Goal: Task Accomplishment & Management: Manage account settings

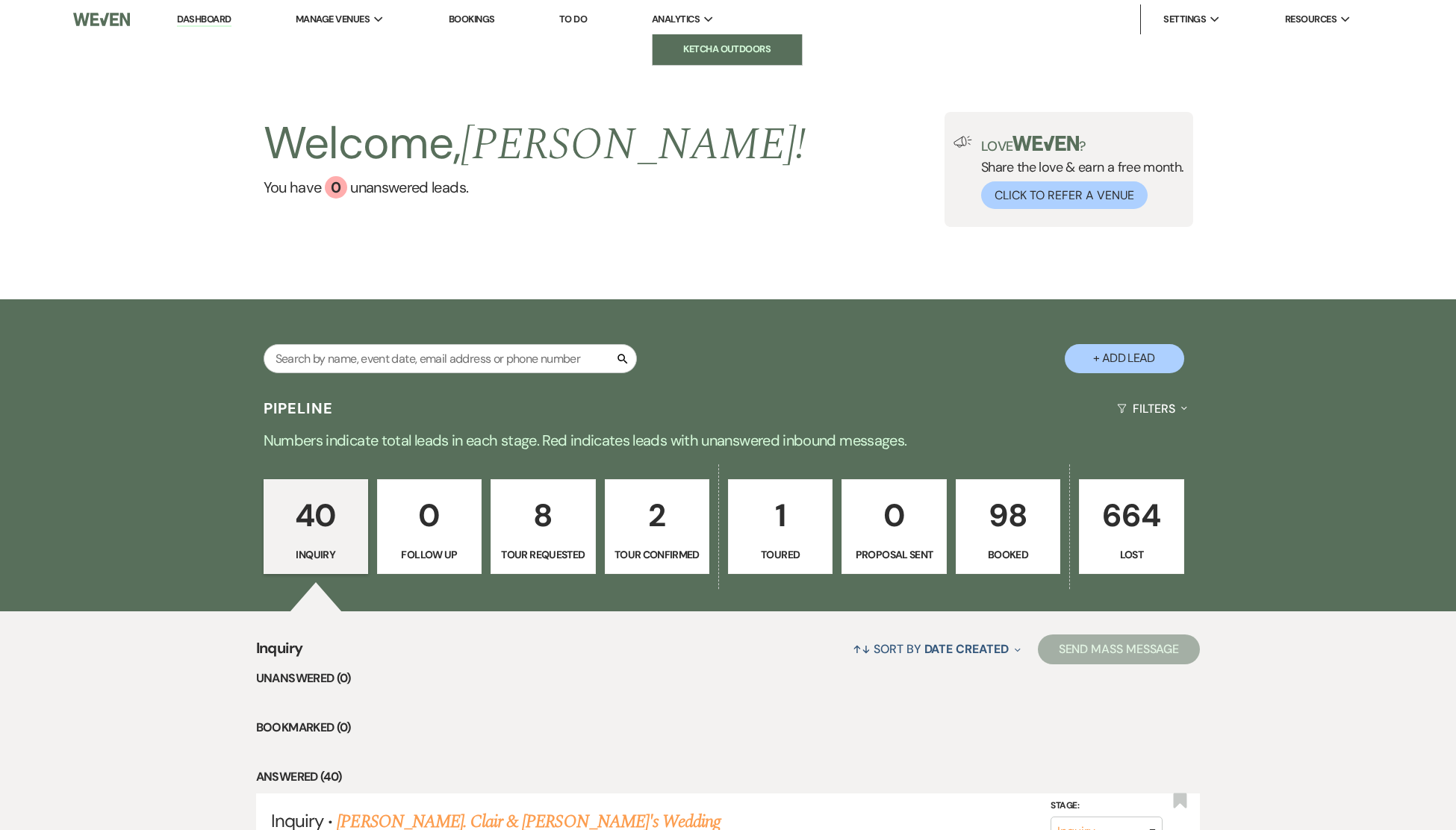
click at [714, 47] on li "Ketcha Outdoors" at bounding box center [727, 49] width 134 height 15
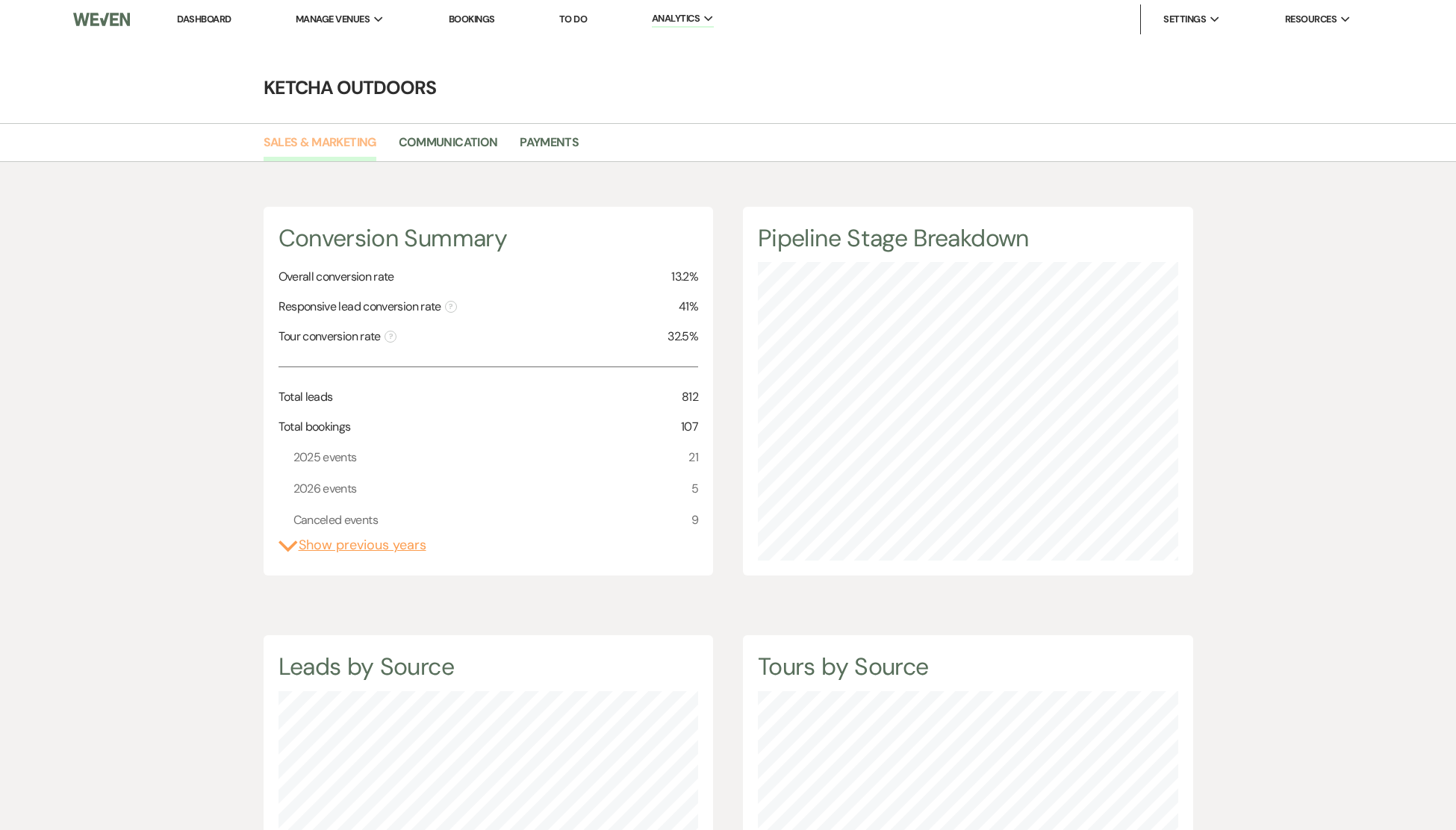
scroll to position [830, 1456]
click at [352, 45] on li "Ketcha Outdoors" at bounding box center [370, 49] width 134 height 15
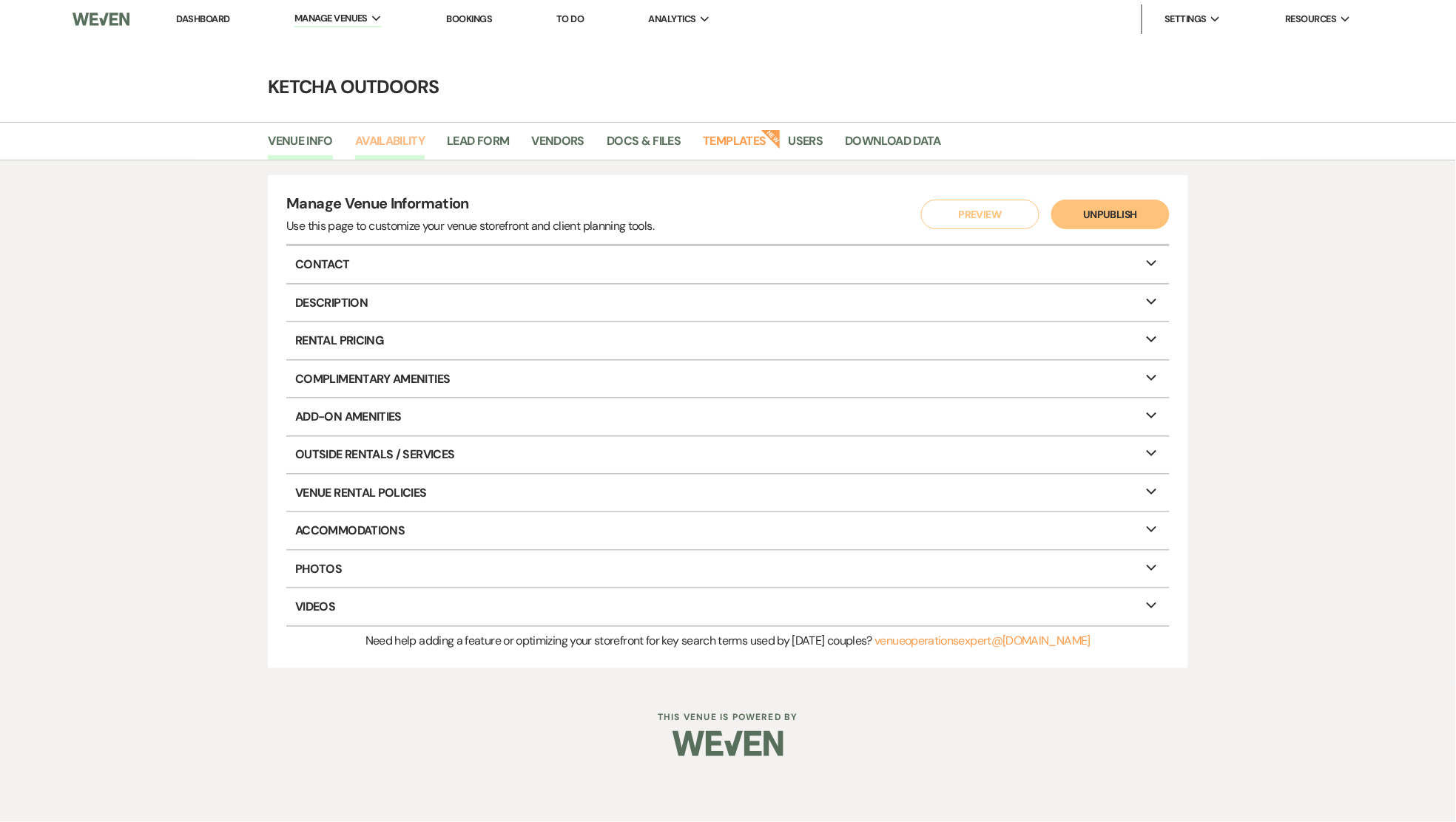
click at [381, 141] on link "Availability" at bounding box center [390, 146] width 70 height 28
select select "2"
select select "2026"
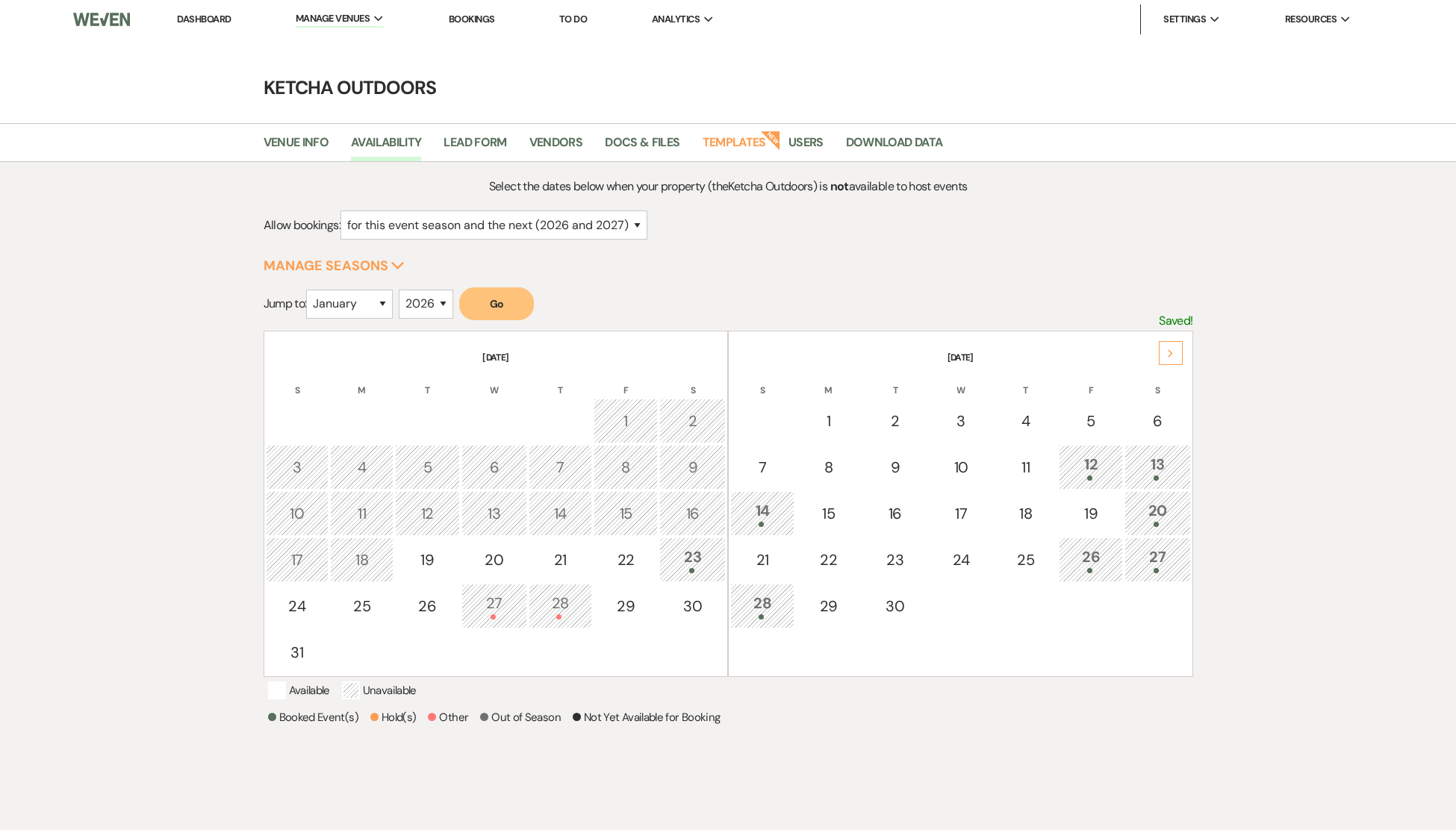
click at [1168, 352] on icon "Next" at bounding box center [1171, 353] width 8 height 9
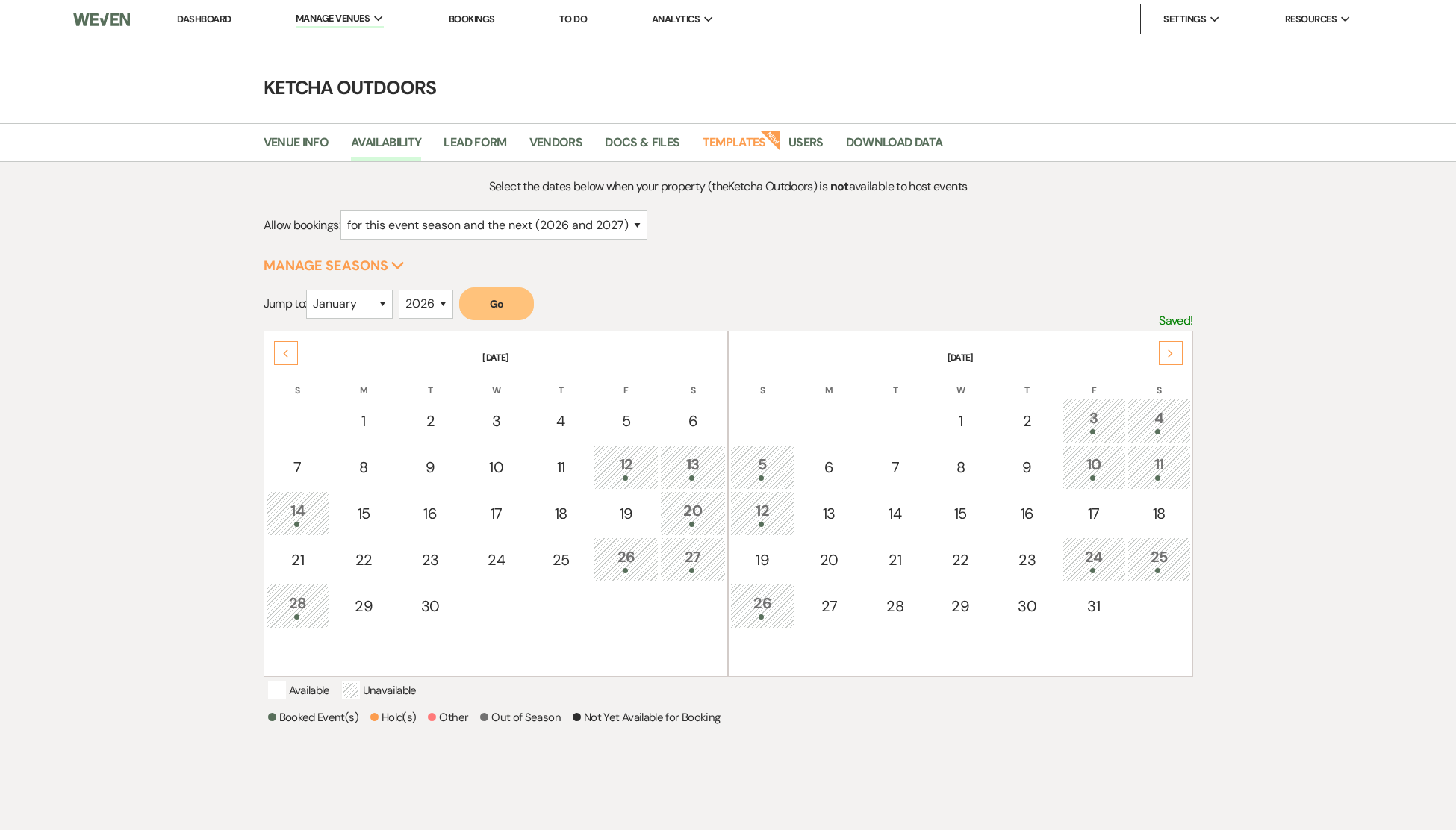
click at [279, 352] on div "Previous" at bounding box center [285, 353] width 24 height 24
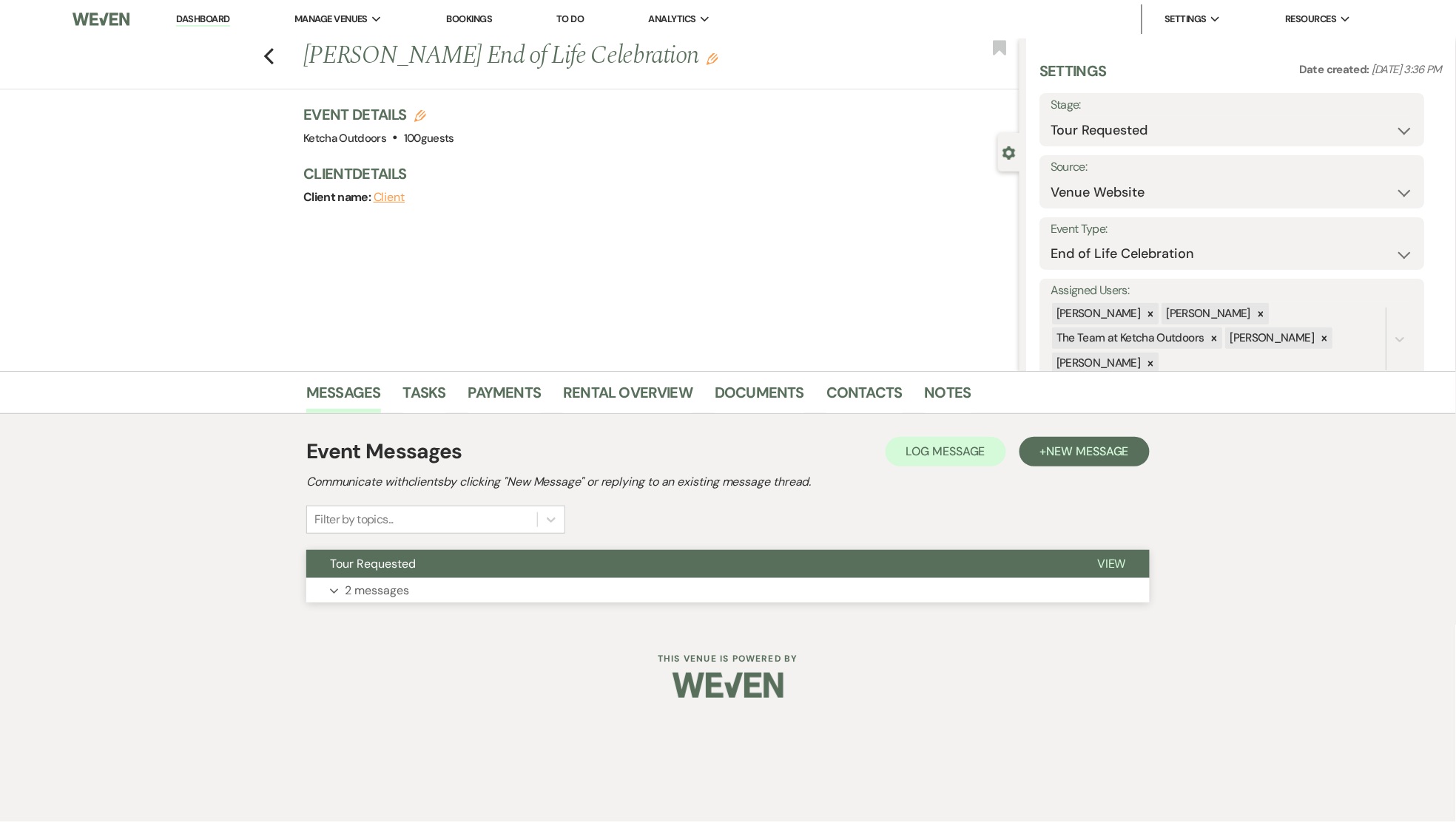
click at [1117, 564] on span "View" at bounding box center [1111, 564] width 29 height 15
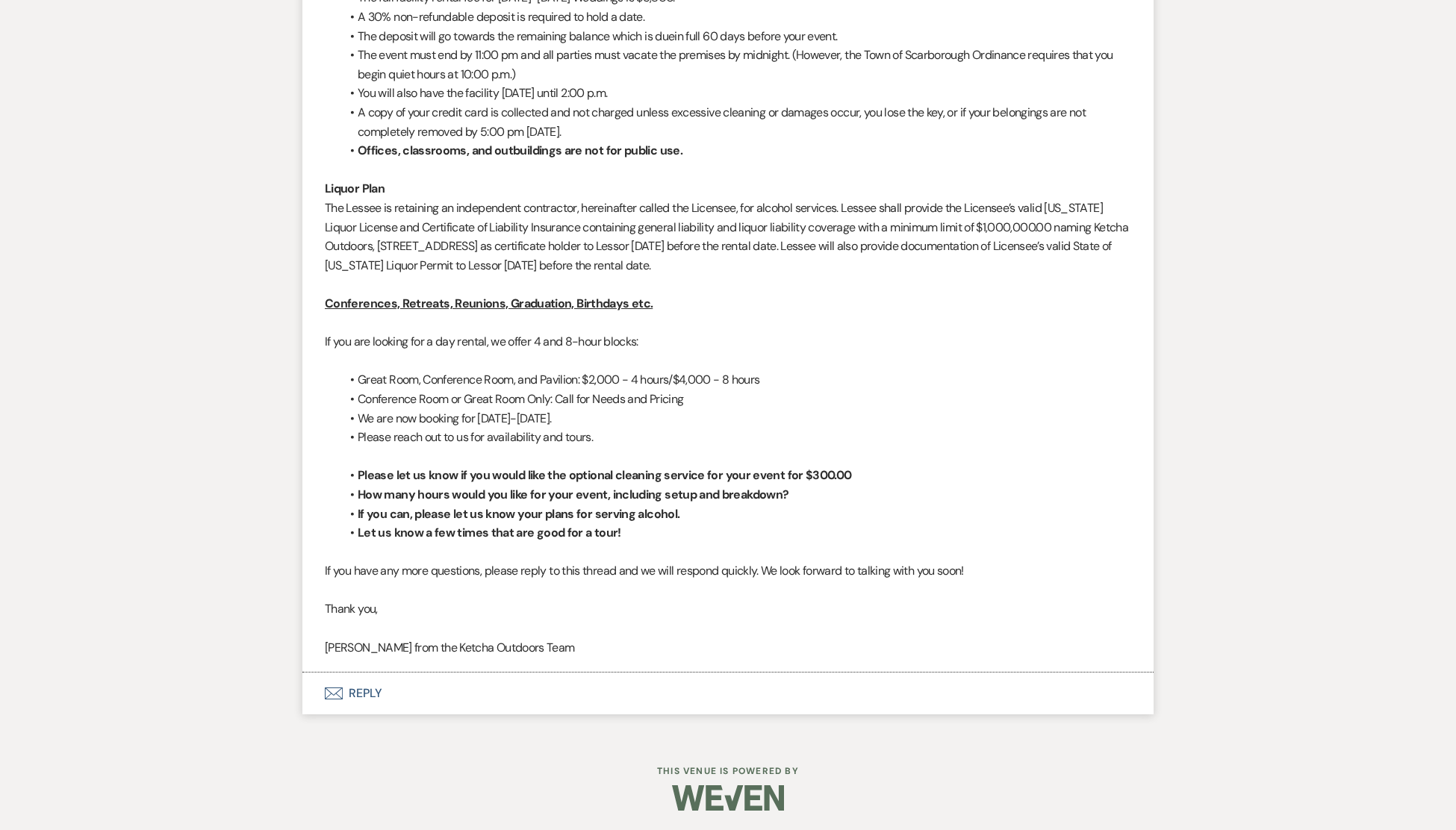
scroll to position [1470, 0]
click at [363, 693] on button "Envelope Reply" at bounding box center [728, 692] width 851 height 42
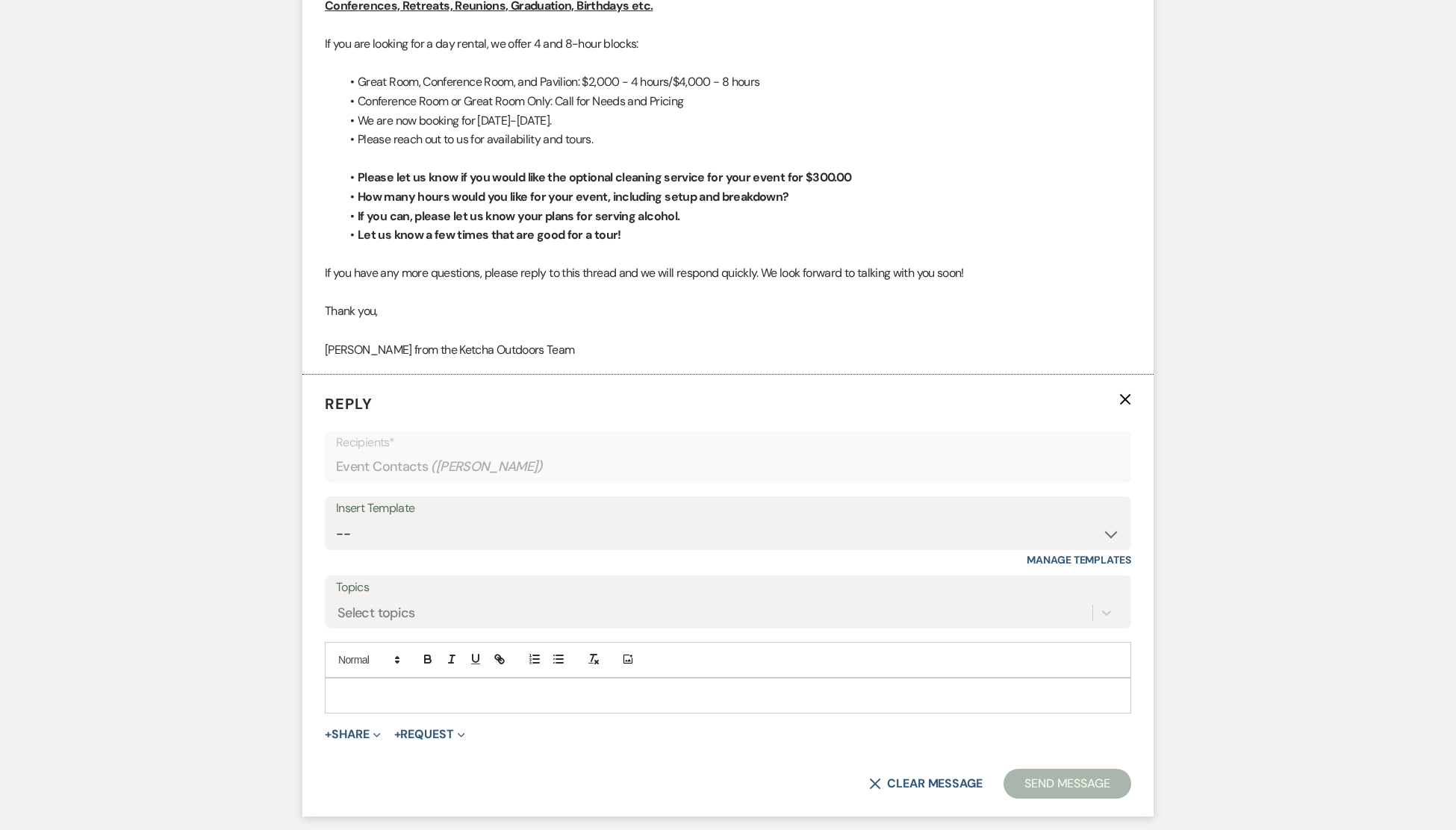
scroll to position [1887, 0]
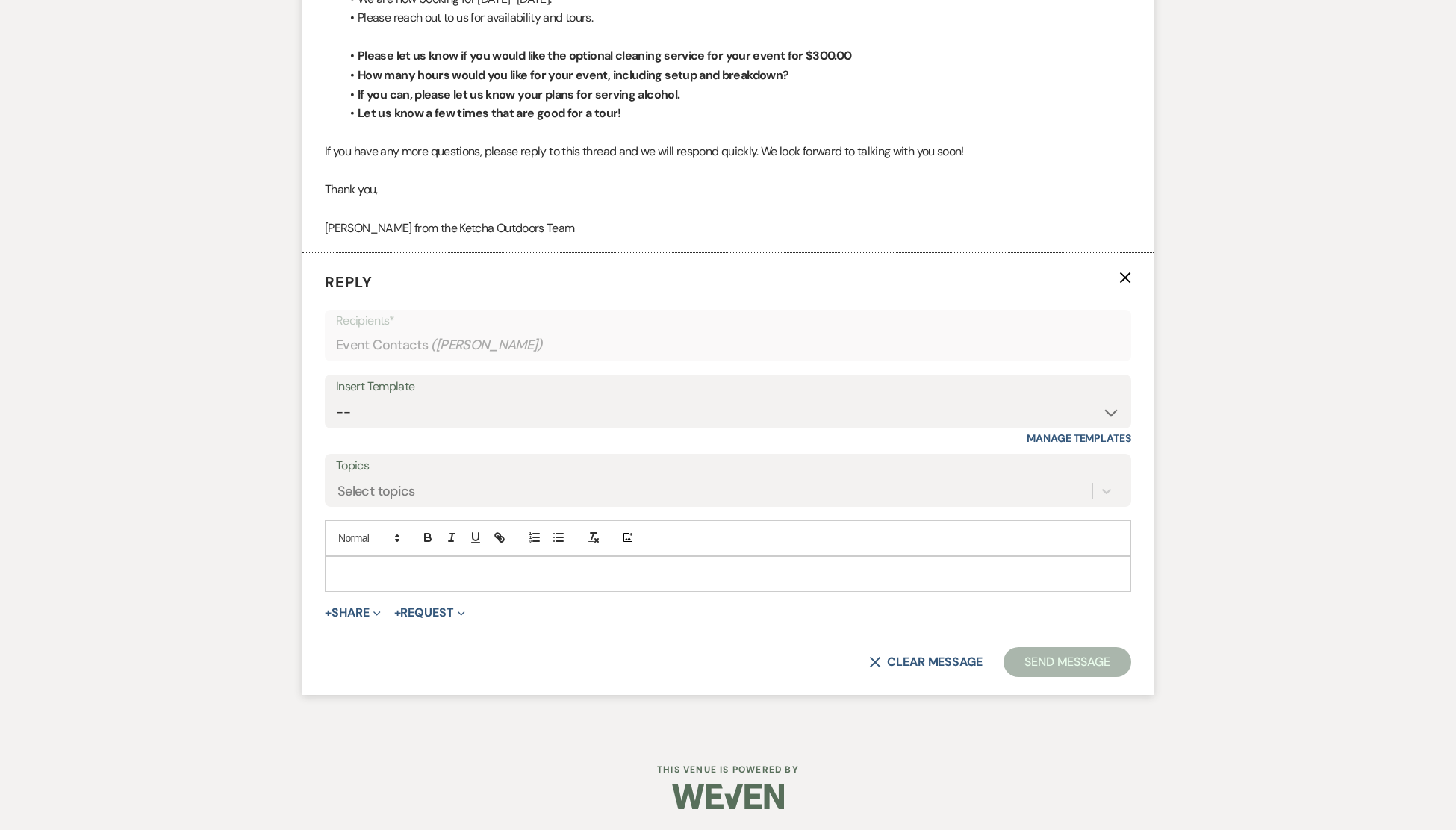
click at [364, 574] on p at bounding box center [728, 574] width 782 height 16
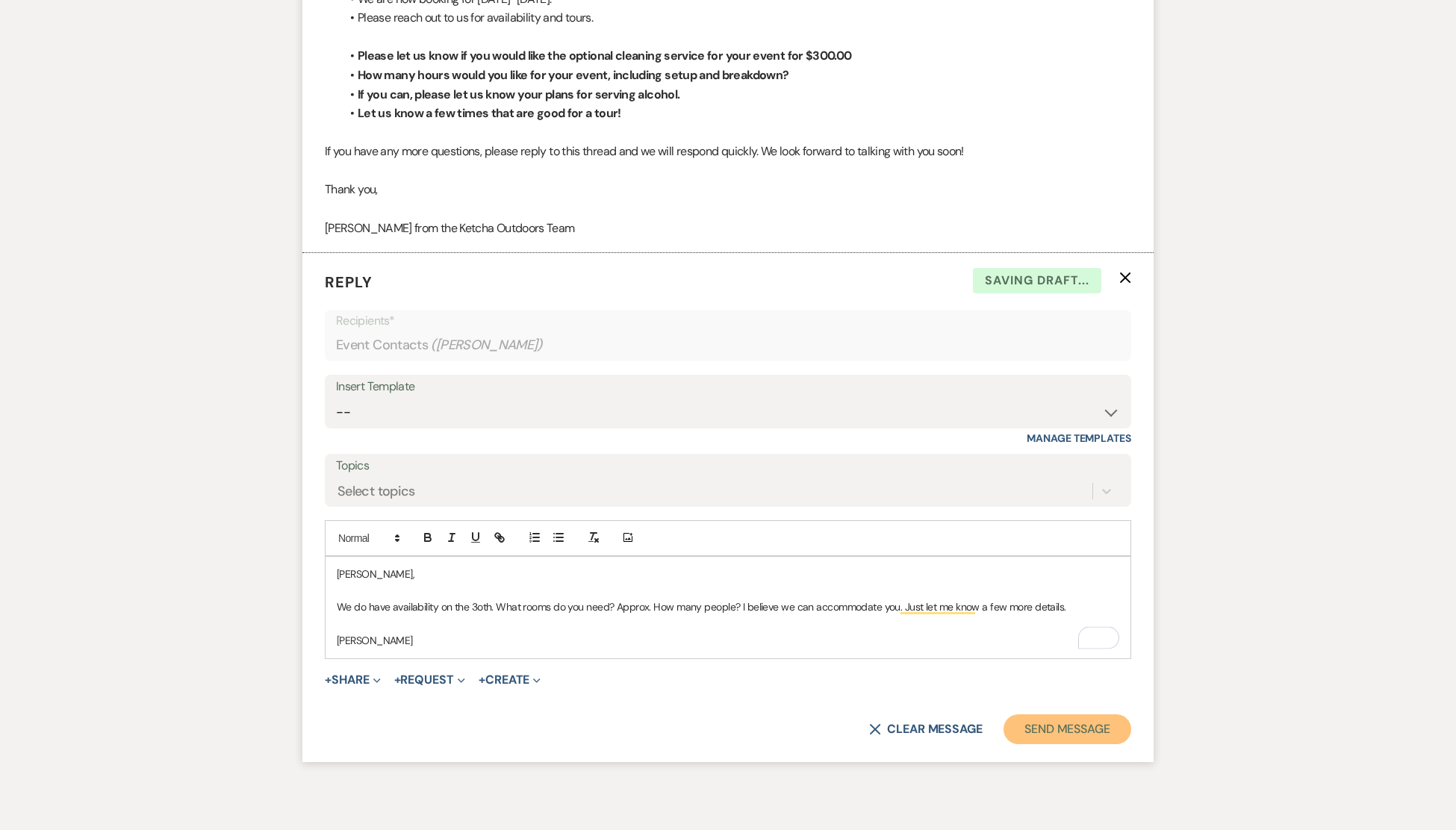
click at [1073, 728] on button "Send Message" at bounding box center [1067, 729] width 128 height 30
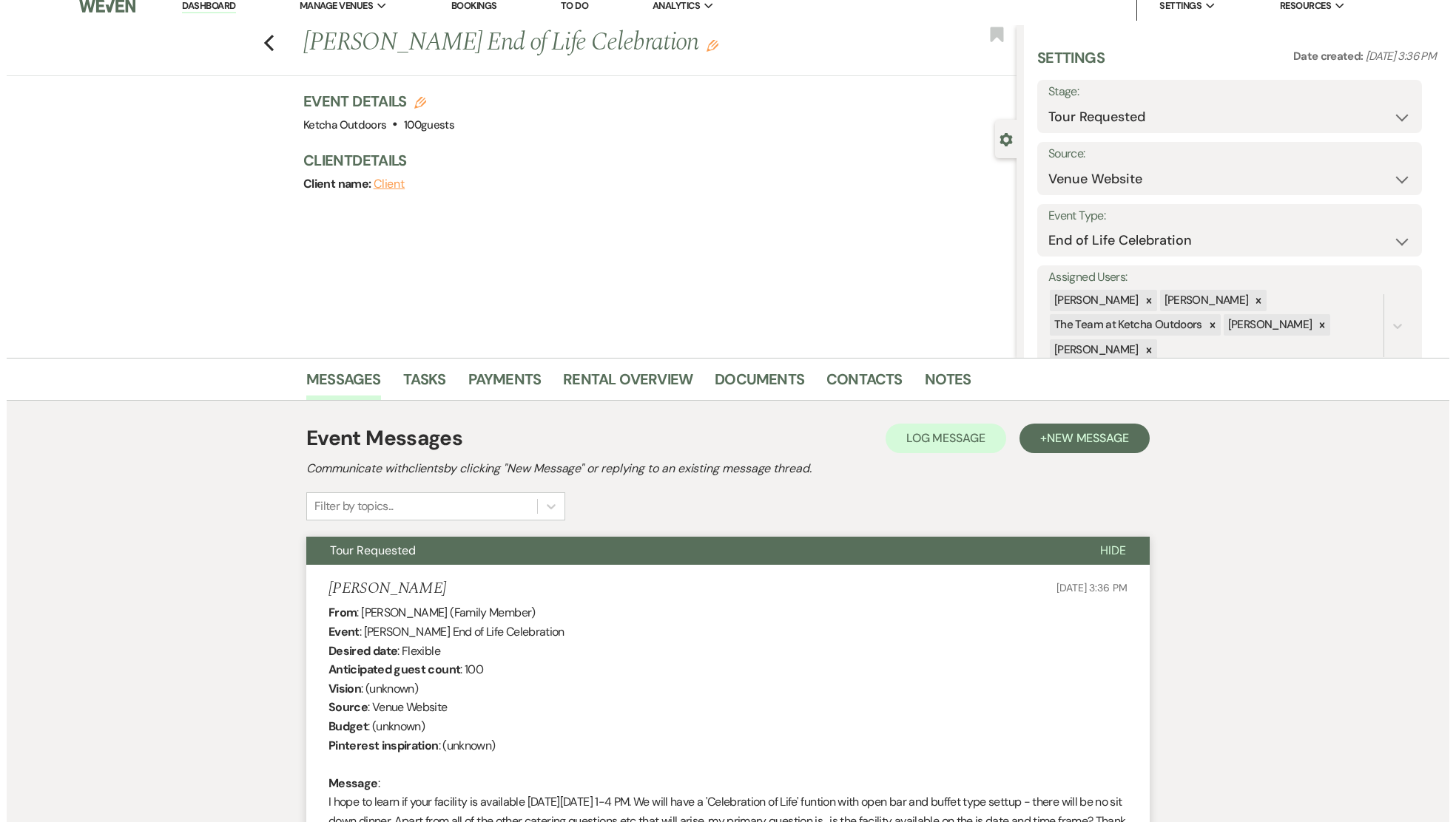
scroll to position [0, 0]
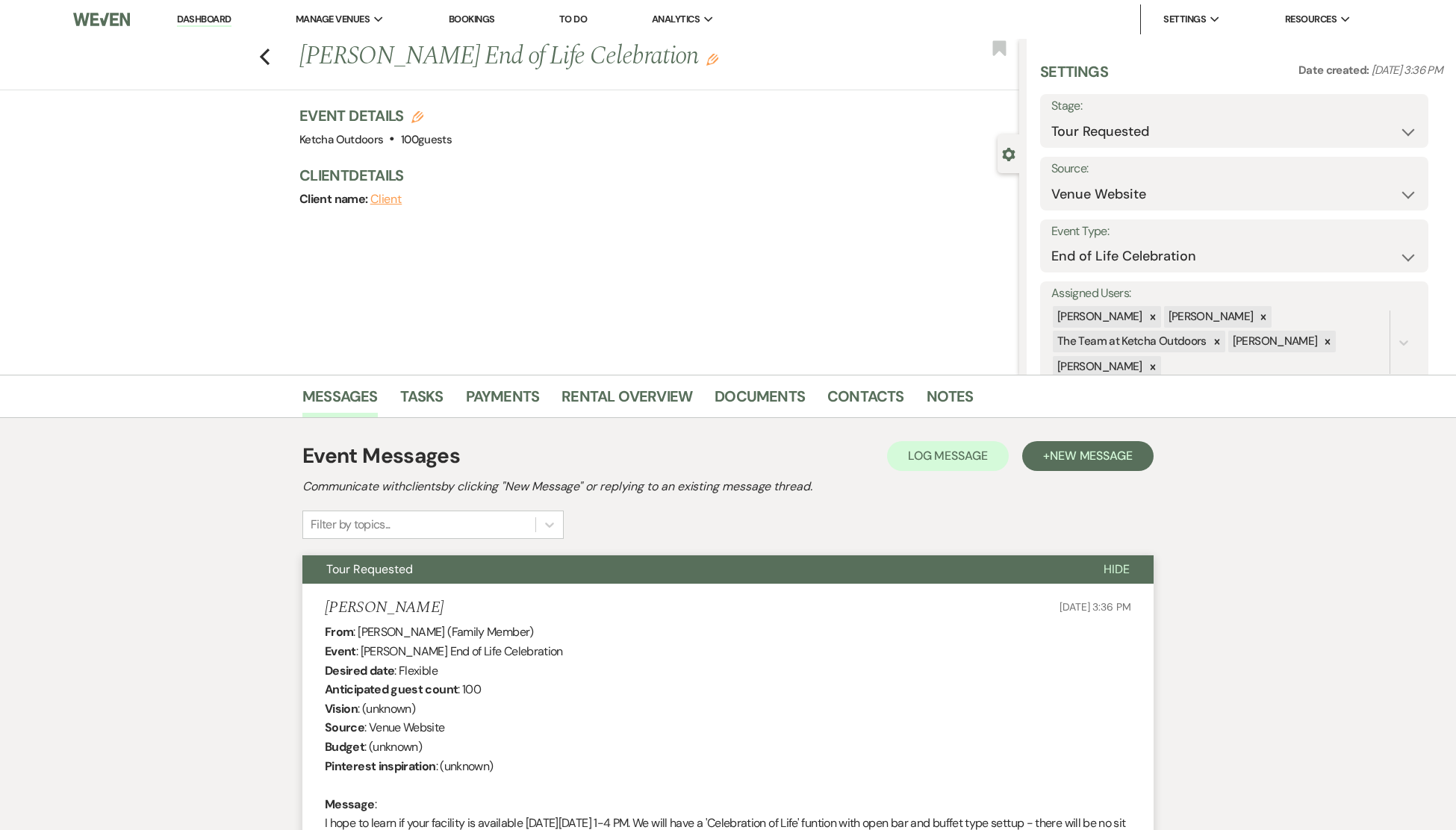
click at [212, 11] on li "Dashboard" at bounding box center [204, 19] width 69 height 30
click at [207, 15] on link "Dashboard" at bounding box center [204, 19] width 53 height 14
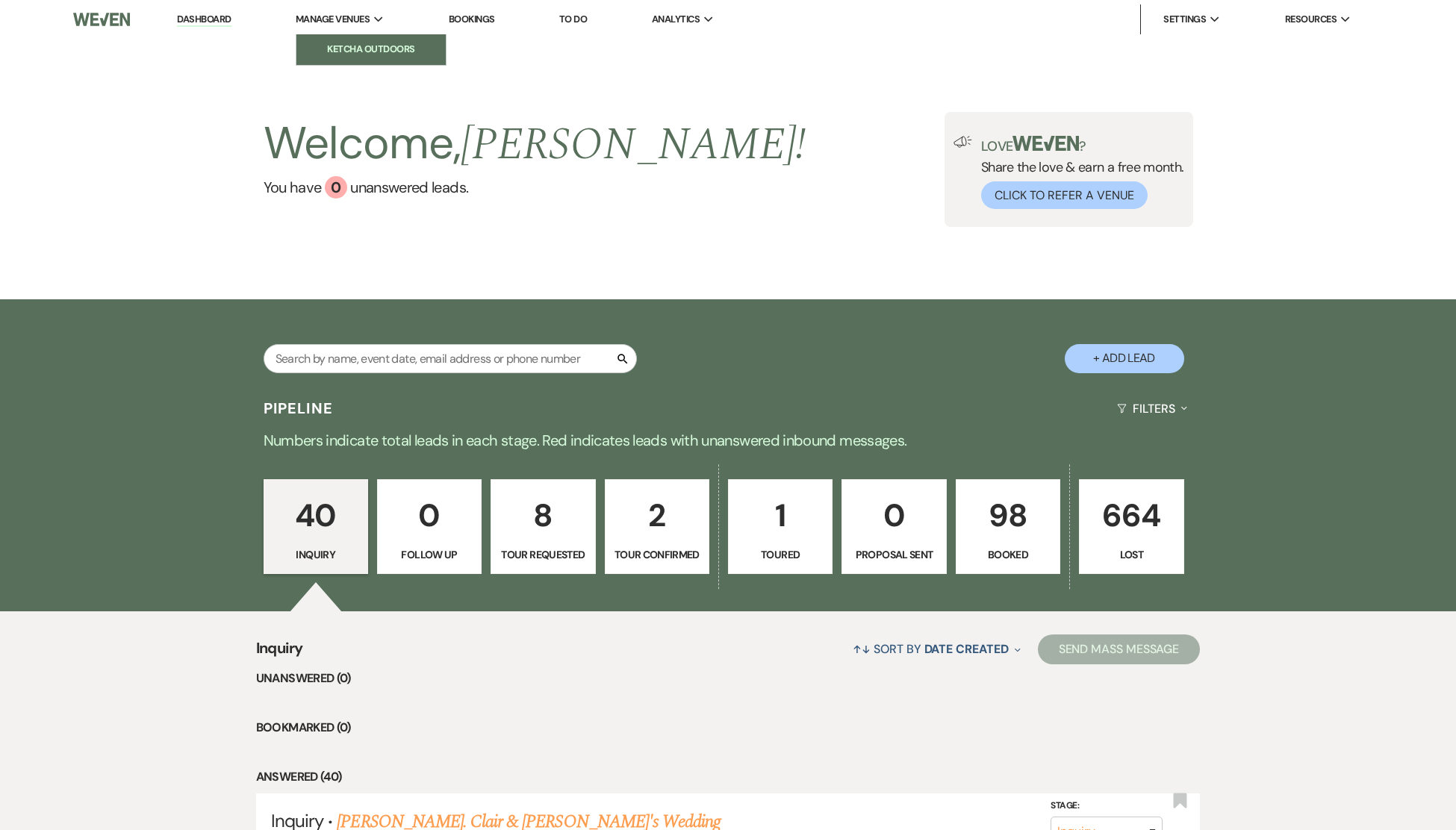
click at [342, 49] on li "Ketcha Outdoors" at bounding box center [370, 49] width 134 height 15
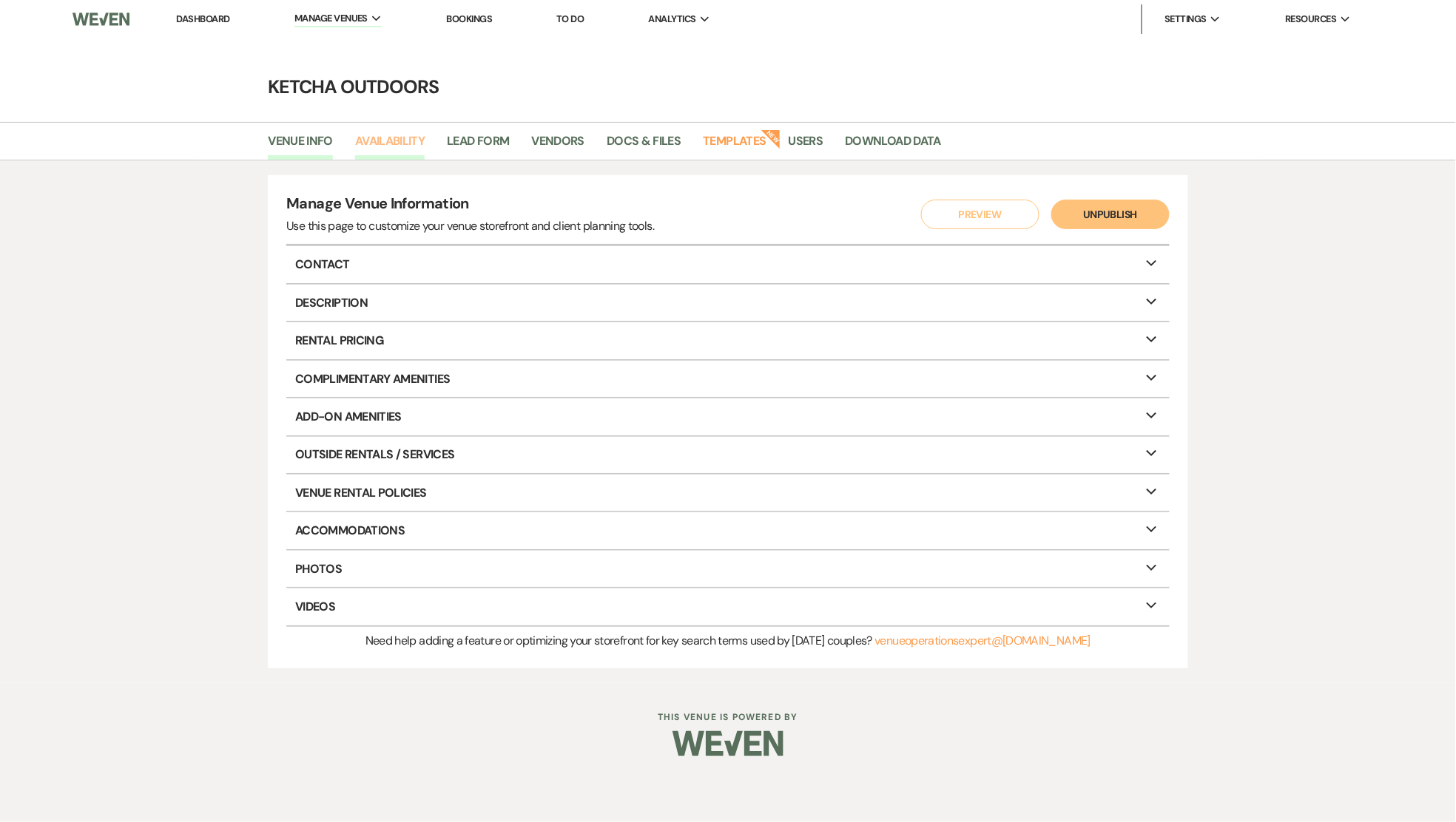
click at [389, 142] on link "Availability" at bounding box center [390, 146] width 70 height 28
select select "2"
select select "2026"
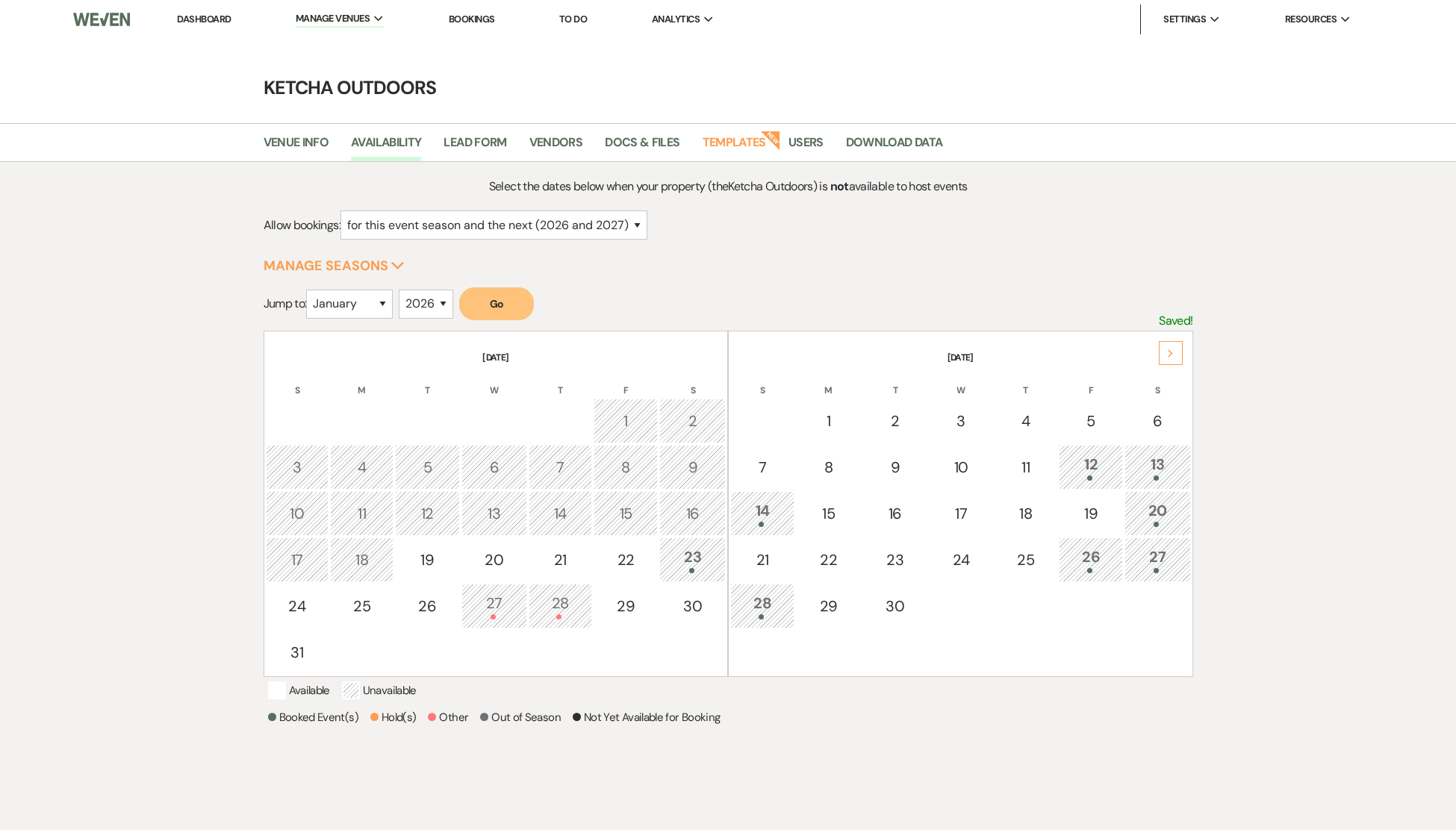
click at [1171, 351] on icon "Next" at bounding box center [1171, 353] width 8 height 9
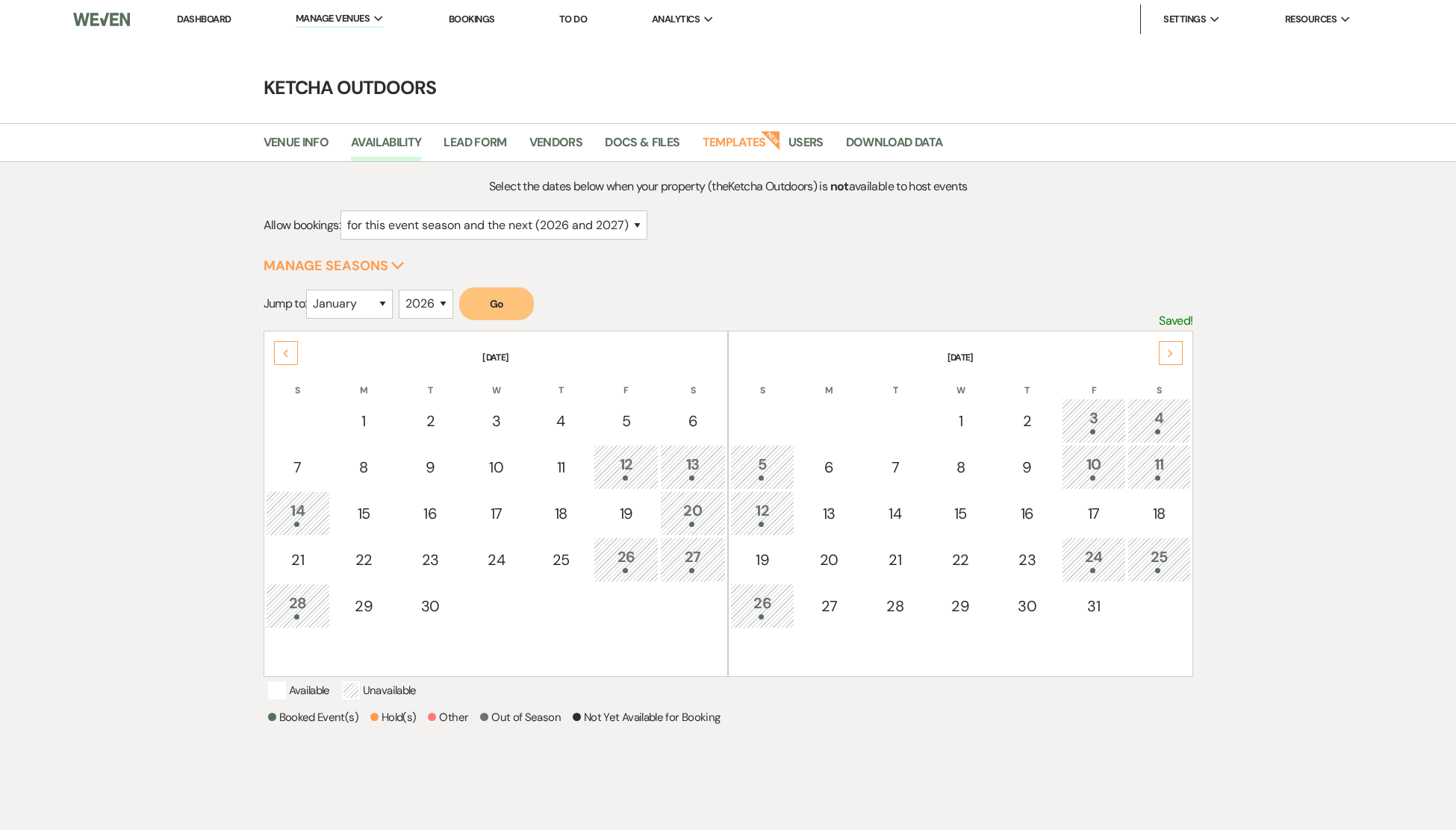
click at [1168, 346] on div "Next" at bounding box center [1171, 353] width 24 height 24
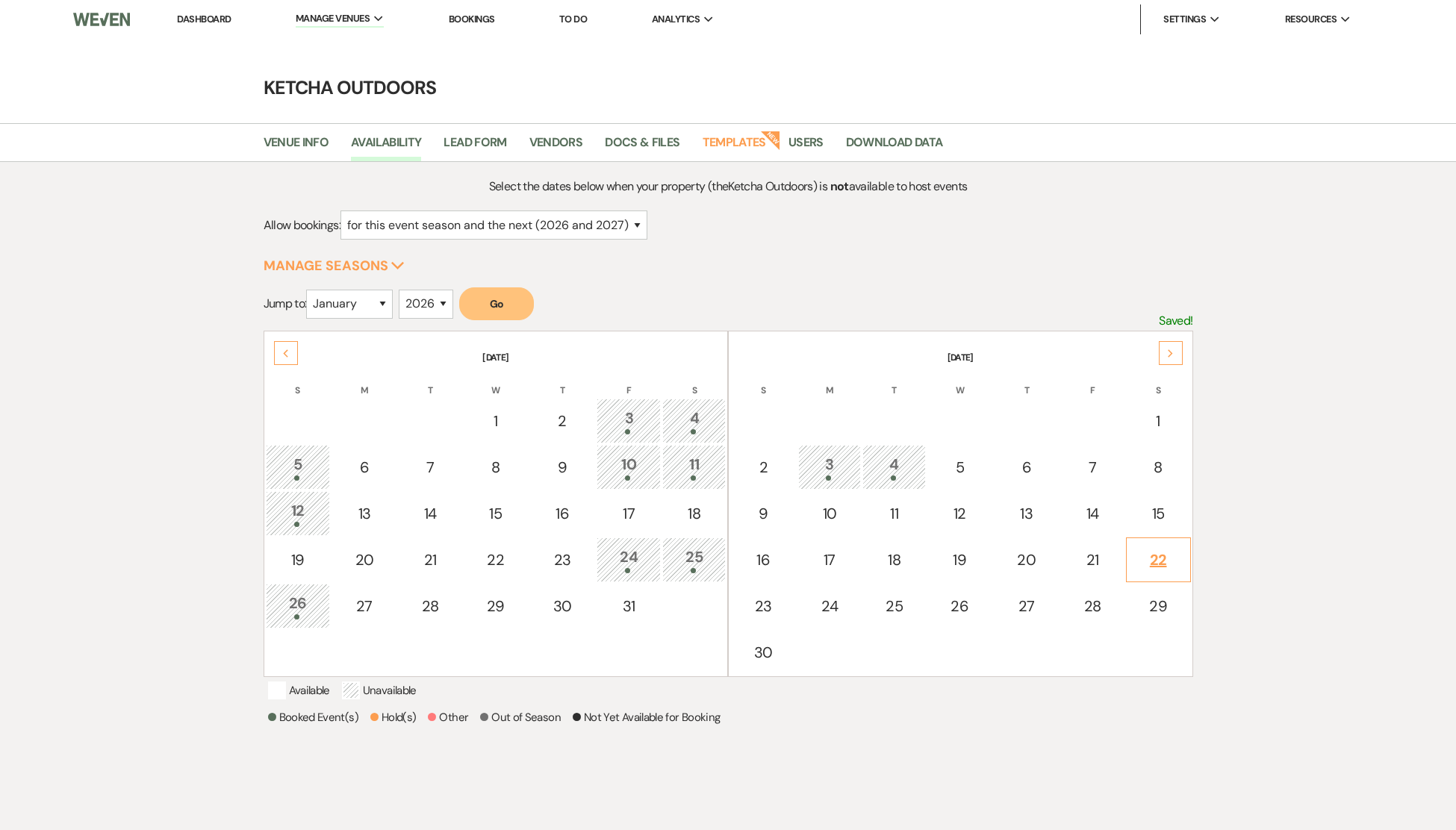
click at [1159, 556] on div "22" at bounding box center [1158, 561] width 49 height 23
select select "other"
select select "false"
